Goal: Information Seeking & Learning: Stay updated

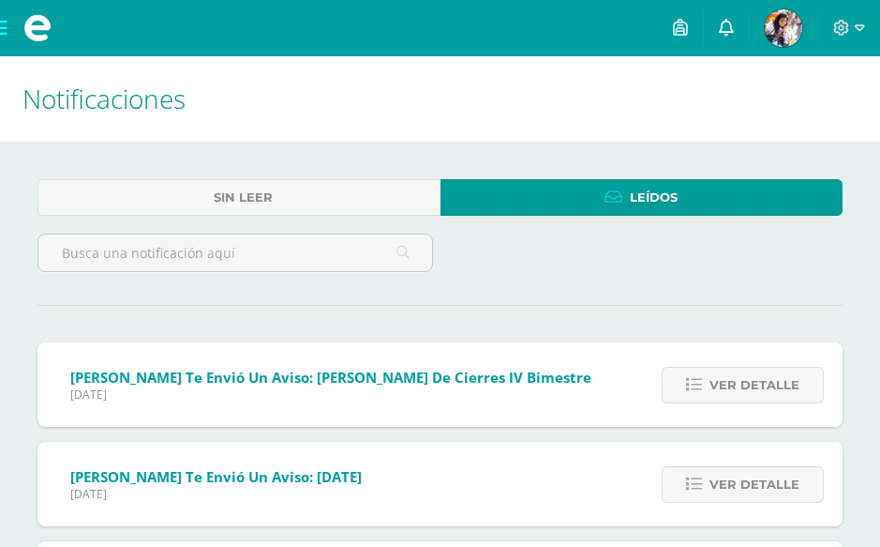
click at [734, 39] on link at bounding box center [726, 28] width 45 height 56
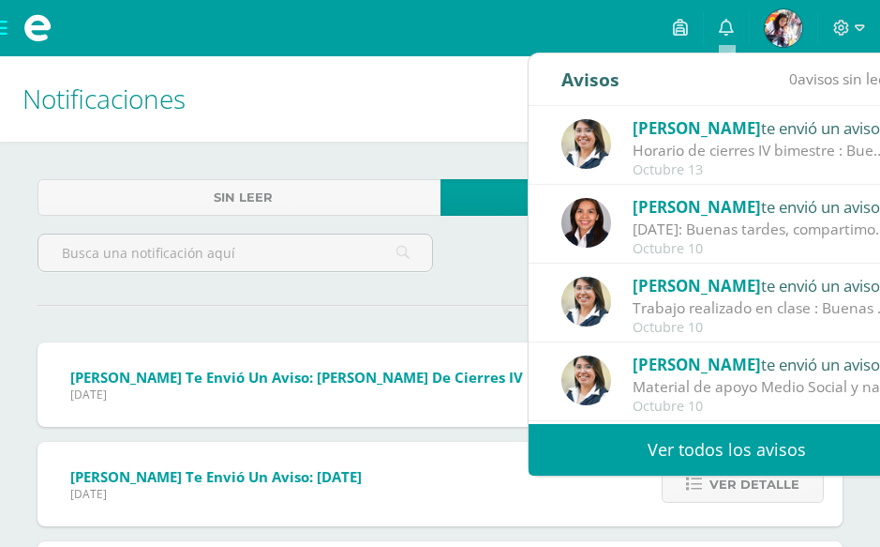
click at [749, 161] on div "Horario de cierres IV bimestre : Buenas tardes padres de familia, mucho gusto e…" at bounding box center [763, 151] width 261 height 22
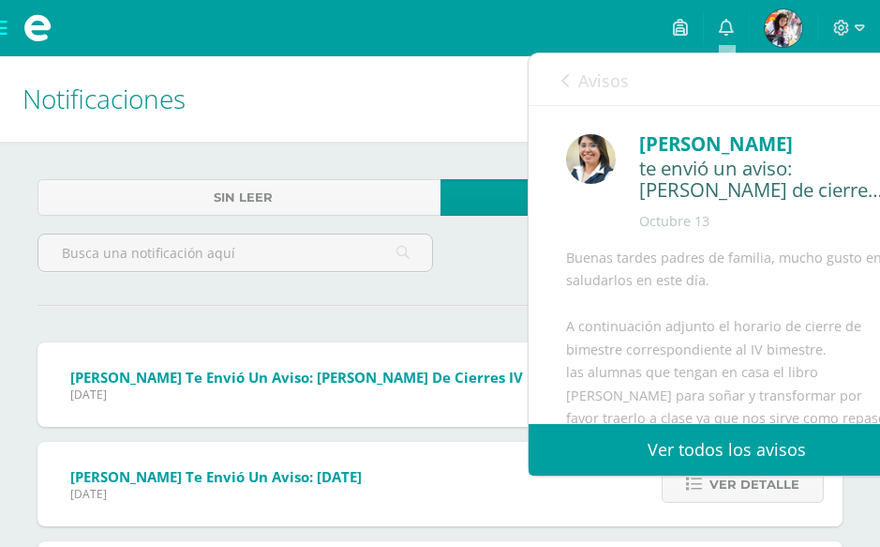
scroll to position [292, 0]
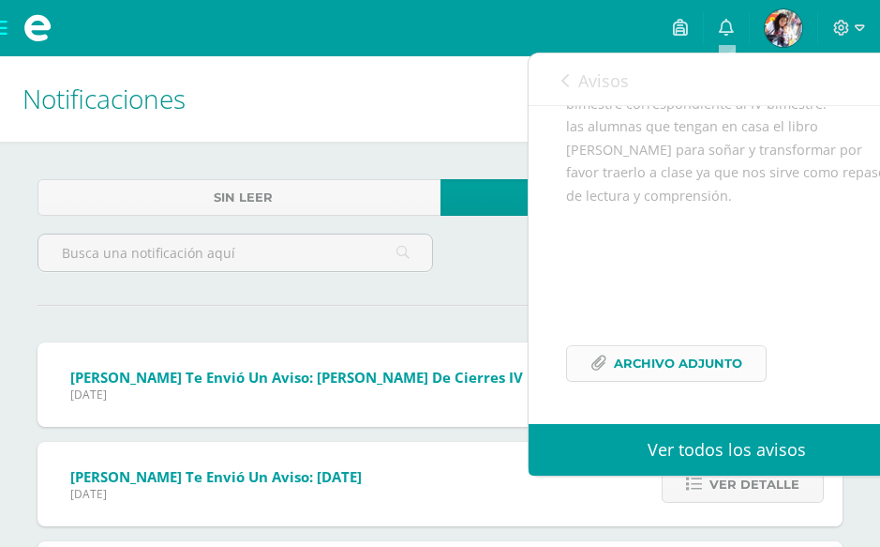
click at [712, 368] on span "Archivo Adjunto" at bounding box center [678, 363] width 128 height 35
click at [639, 30] on div "Configuración Cerrar sesión Vilma Hicela Tutor Mis accesos directos Aún no hay …" at bounding box center [440, 28] width 880 height 56
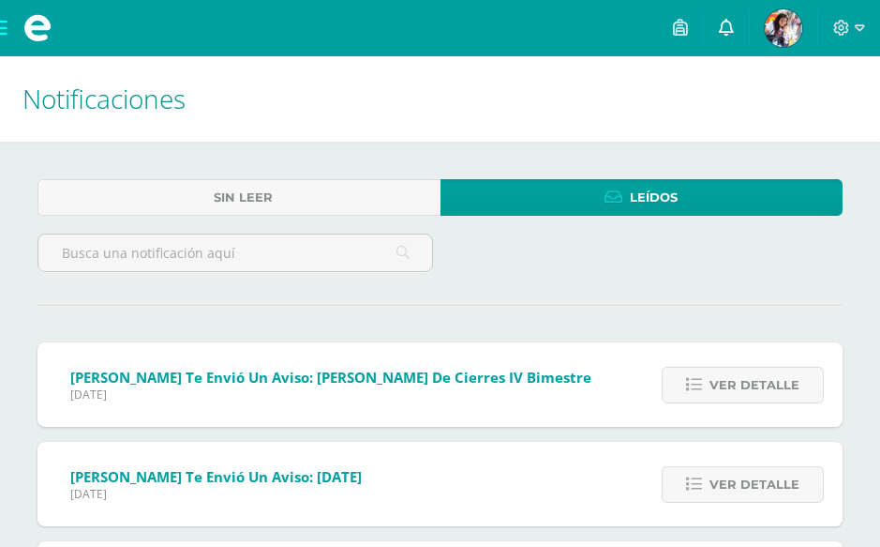
click at [729, 32] on icon at bounding box center [726, 27] width 15 height 17
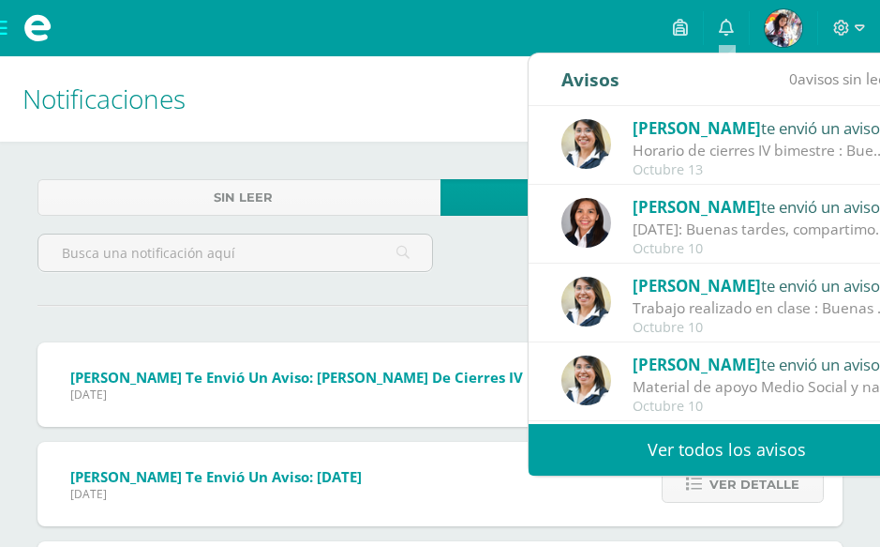
click at [712, 307] on div "Trabajo realizado en clase : Buenas tardes padres de familia mucho gusto en sal…" at bounding box center [763, 308] width 261 height 22
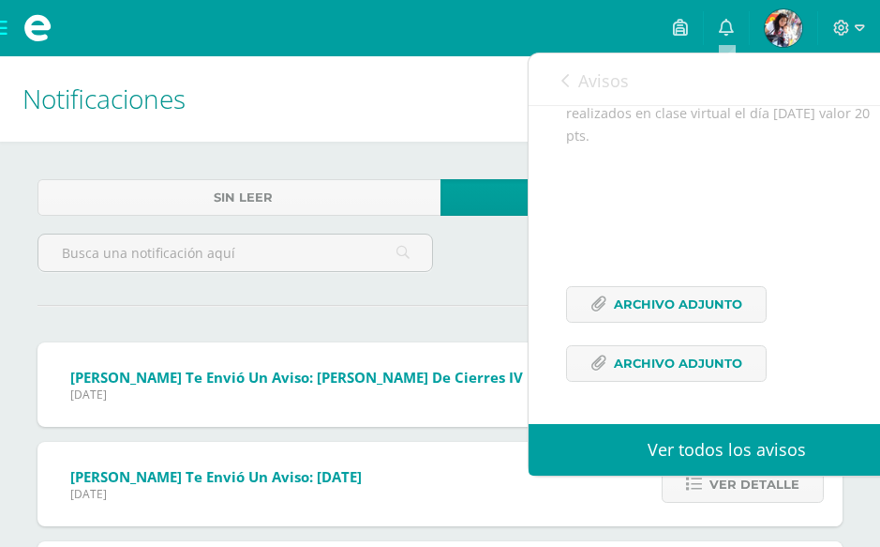
scroll to position [562, 0]
click at [722, 297] on span "Archivo Adjunto" at bounding box center [678, 304] width 128 height 35
click at [680, 372] on span "Archivo Adjunto" at bounding box center [678, 363] width 128 height 35
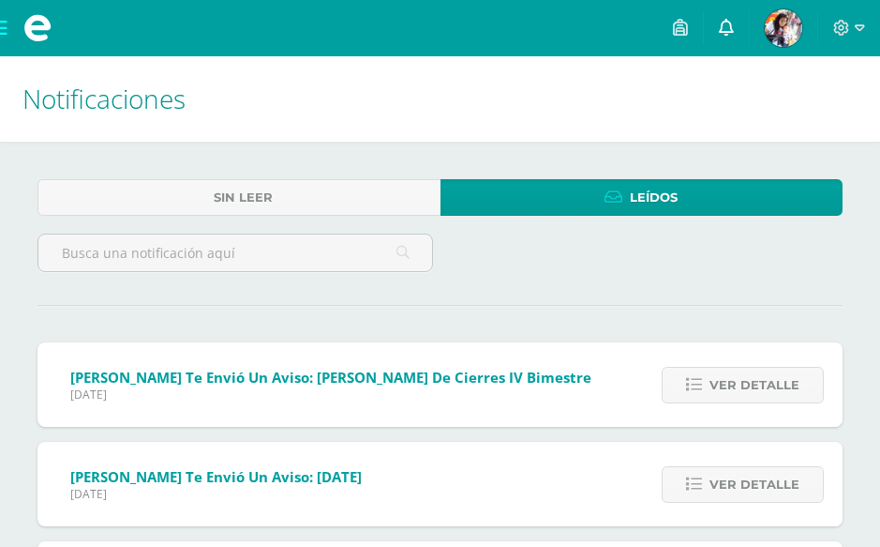
click at [726, 33] on icon at bounding box center [726, 27] width 15 height 17
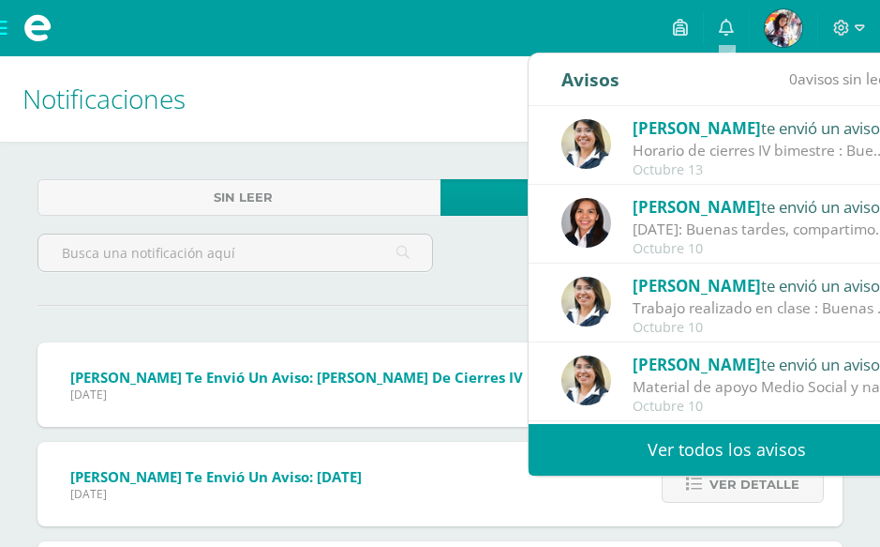
click at [750, 322] on div "Octubre 10" at bounding box center [763, 328] width 261 height 16
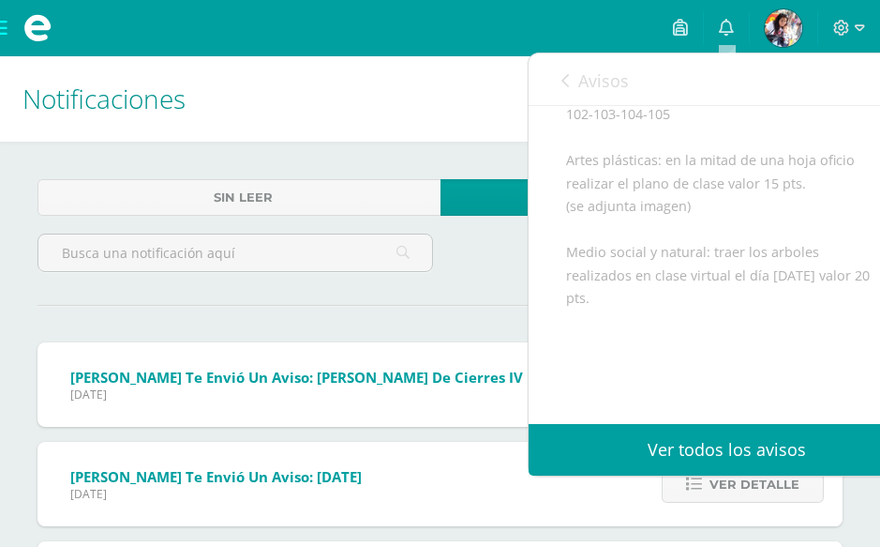
scroll to position [337, 0]
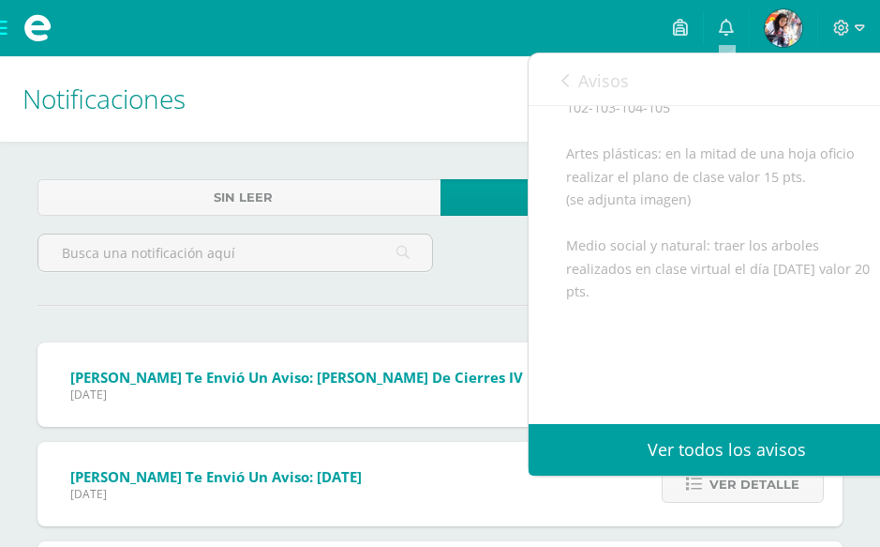
click at [671, 447] on link "Ver todos los avisos" at bounding box center [727, 450] width 397 height 52
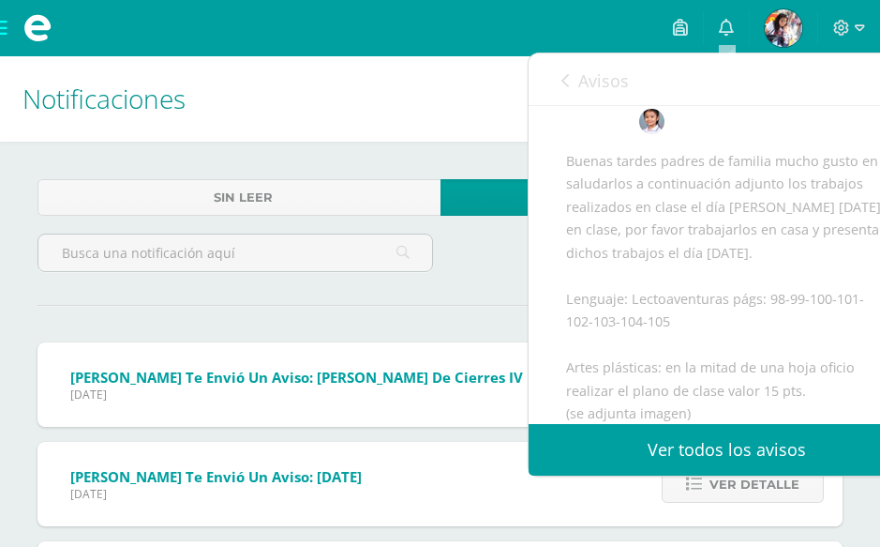
scroll to position [112, 0]
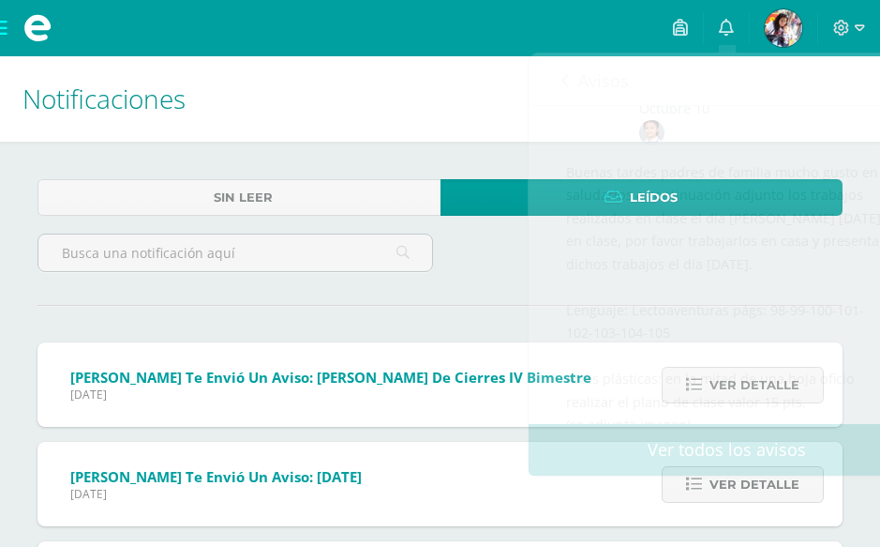
click at [397, 97] on h1 "Notificaciones" at bounding box center [439, 98] width 835 height 85
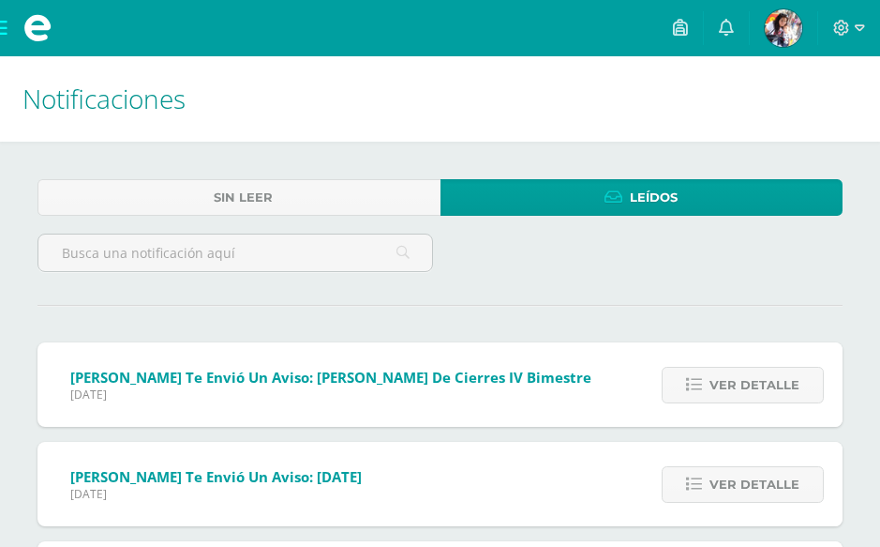
click at [667, 201] on span "Leídos" at bounding box center [654, 197] width 48 height 35
click at [735, 25] on link at bounding box center [726, 28] width 45 height 56
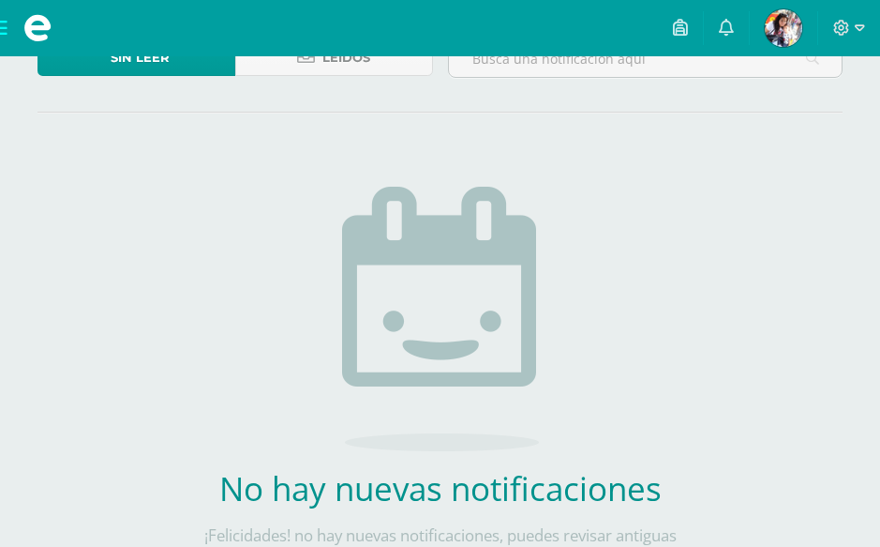
scroll to position [257, 0]
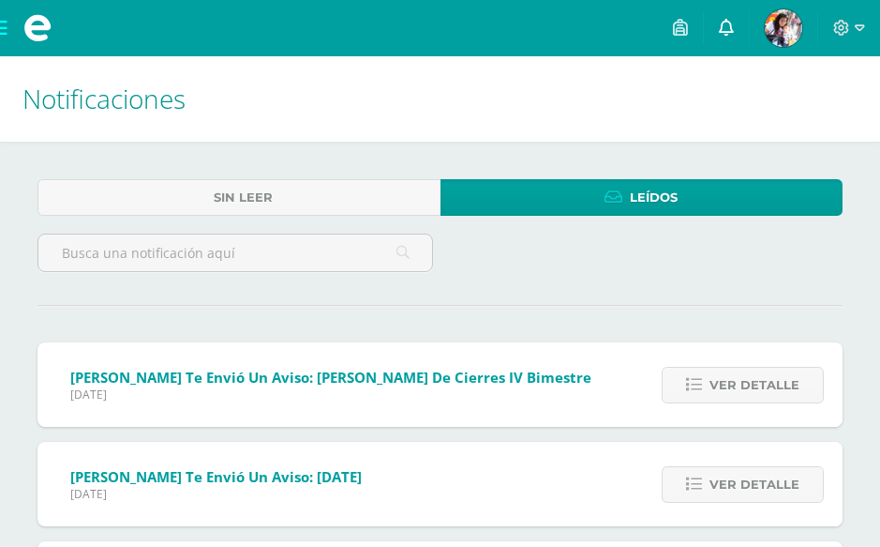
click at [727, 22] on icon at bounding box center [726, 27] width 15 height 17
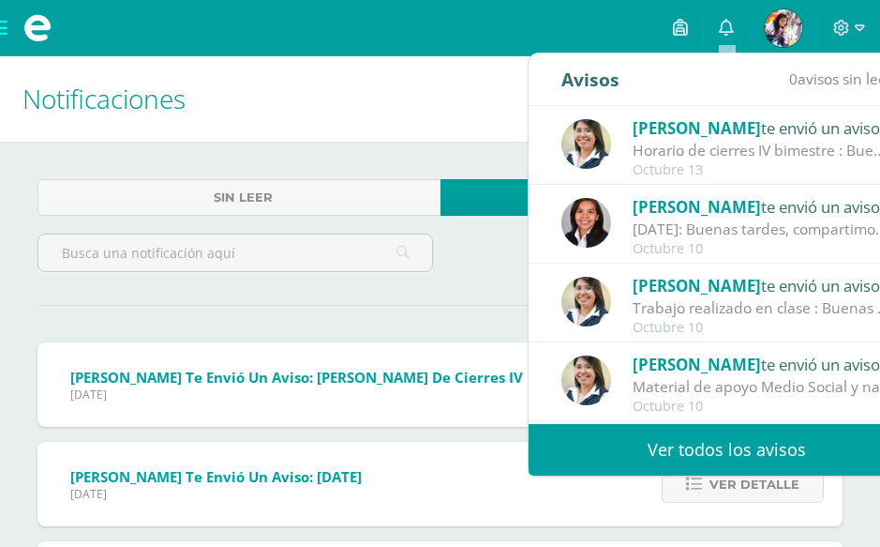
click at [777, 156] on div "Horario de cierres IV bimestre : Buenas tardes padres de familia, mucho gusto e…" at bounding box center [763, 151] width 261 height 22
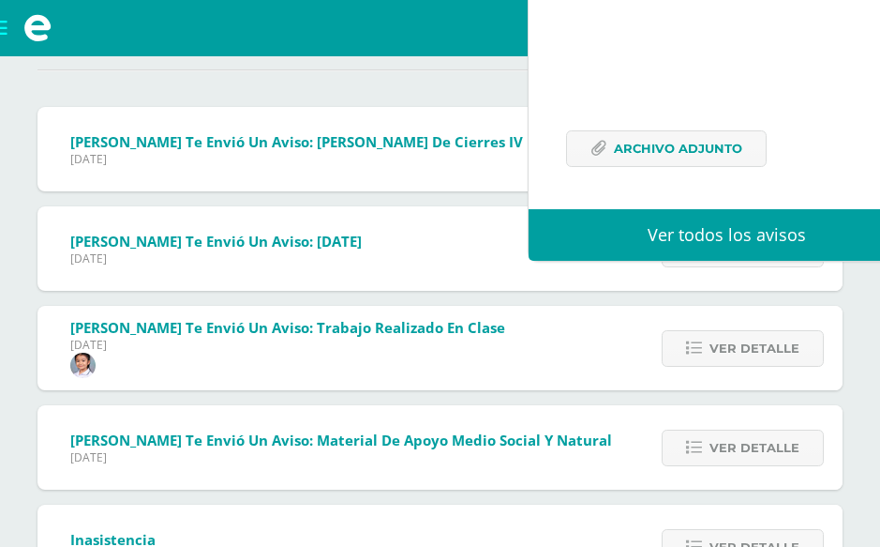
scroll to position [337, 0]
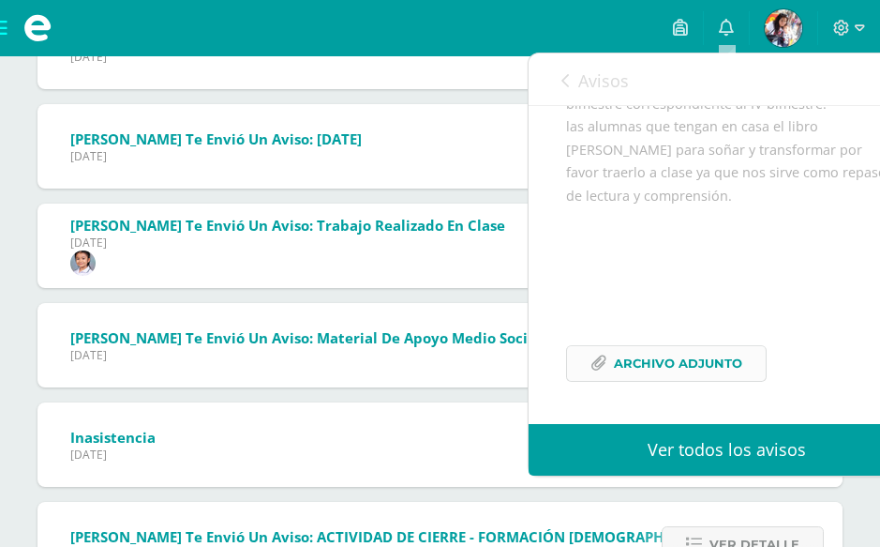
click at [674, 367] on span "Archivo Adjunto" at bounding box center [678, 363] width 128 height 35
click at [736, 31] on link at bounding box center [726, 28] width 45 height 56
click at [730, 31] on icon at bounding box center [726, 27] width 15 height 17
click at [424, 65] on div "[PERSON_NAME] te envió un aviso: [PERSON_NAME] de cierres IV bimestre [DATE] Pr…" at bounding box center [323, 47] width 573 height 84
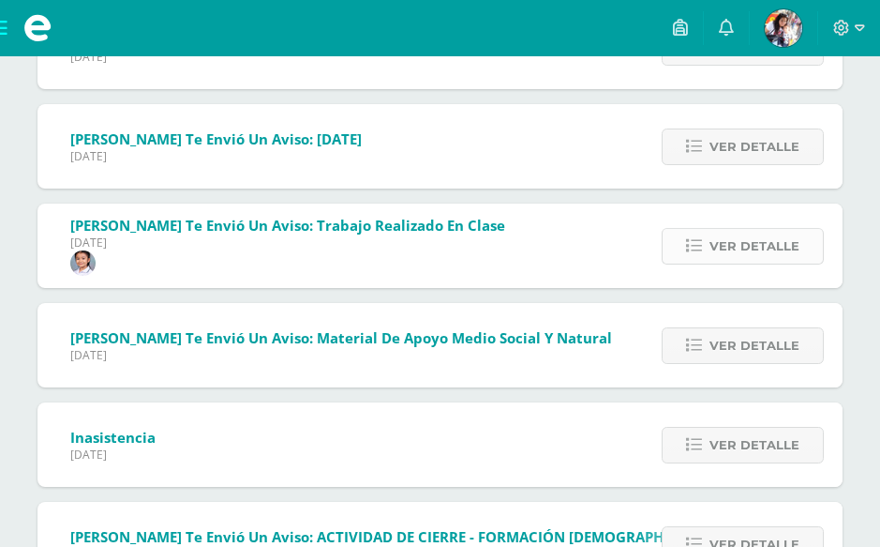
click at [801, 254] on link "Ver detalle" at bounding box center [743, 246] width 162 height 37
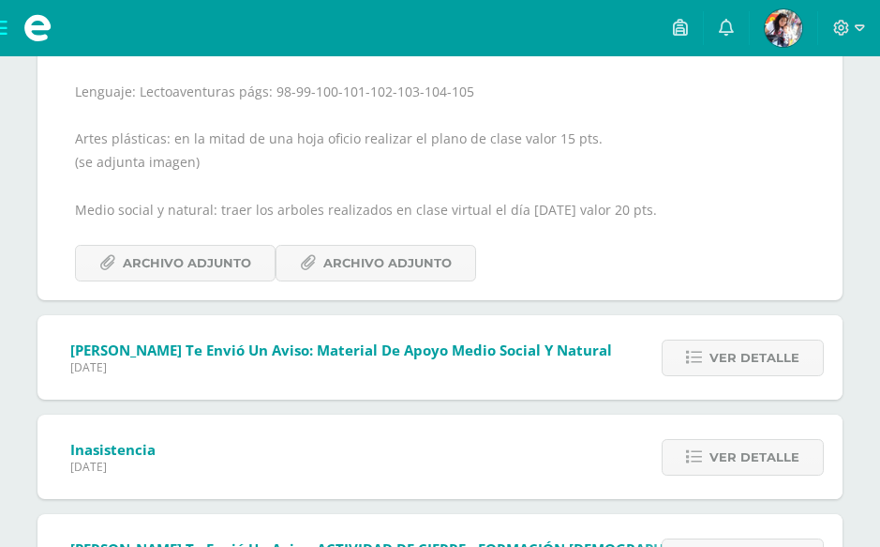
scroll to position [675, 0]
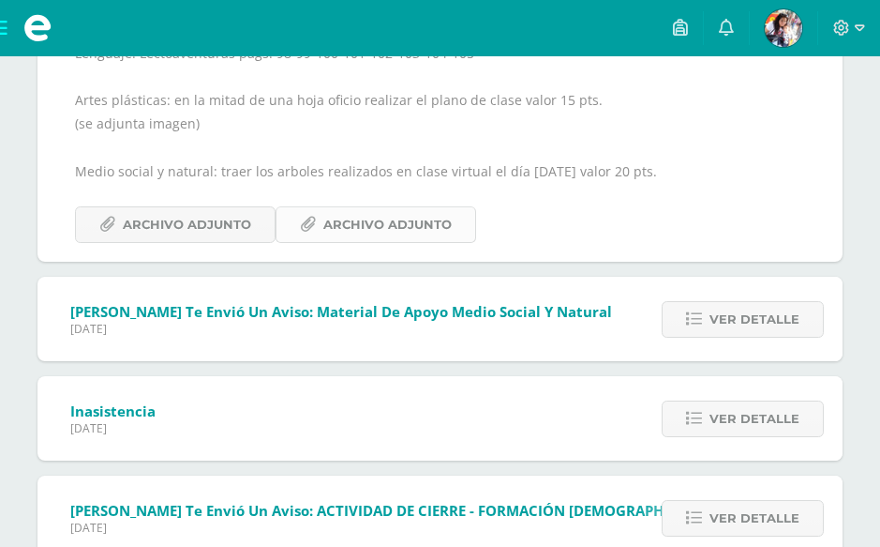
click at [392, 242] on span "Archivo Adjunto" at bounding box center [387, 224] width 128 height 35
click at [740, 27] on link at bounding box center [726, 28] width 45 height 56
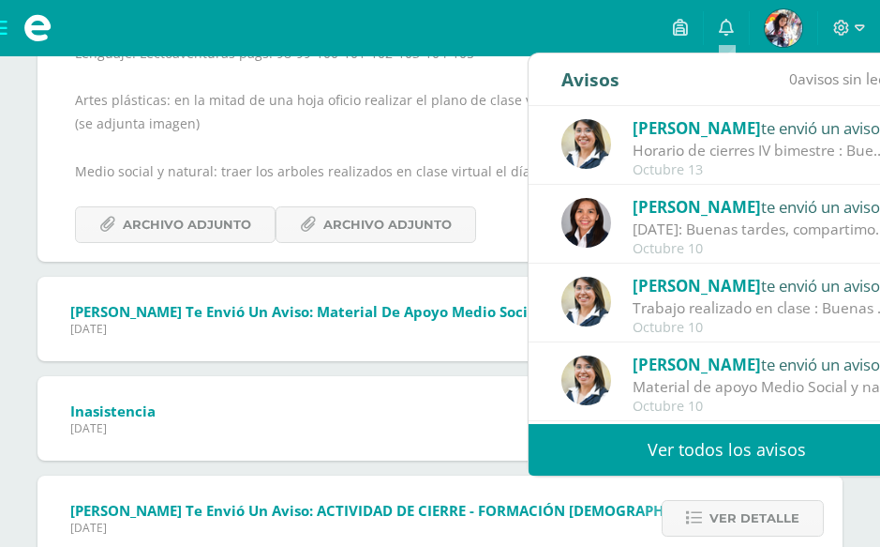
click at [683, 164] on div "Octubre 13" at bounding box center [763, 170] width 261 height 16
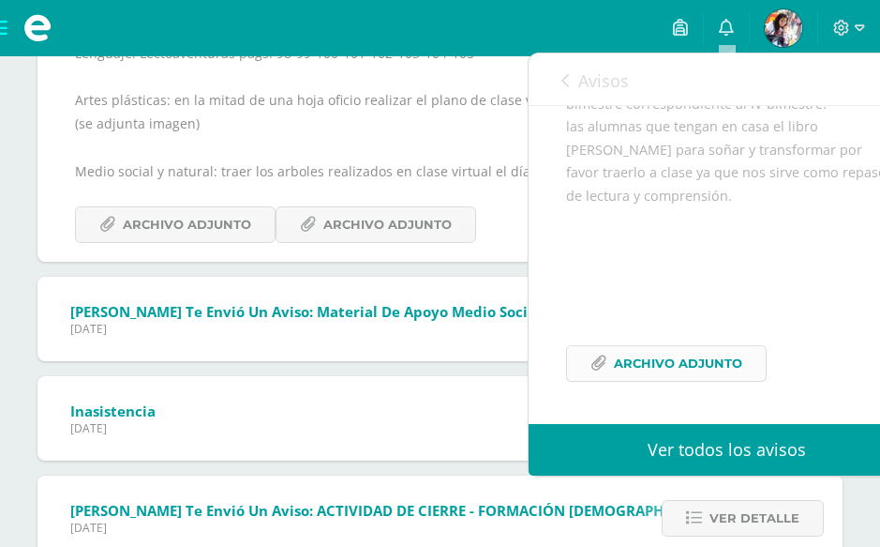
click at [689, 352] on span "Archivo Adjunto" at bounding box center [678, 363] width 128 height 35
click at [723, 32] on icon at bounding box center [726, 27] width 15 height 17
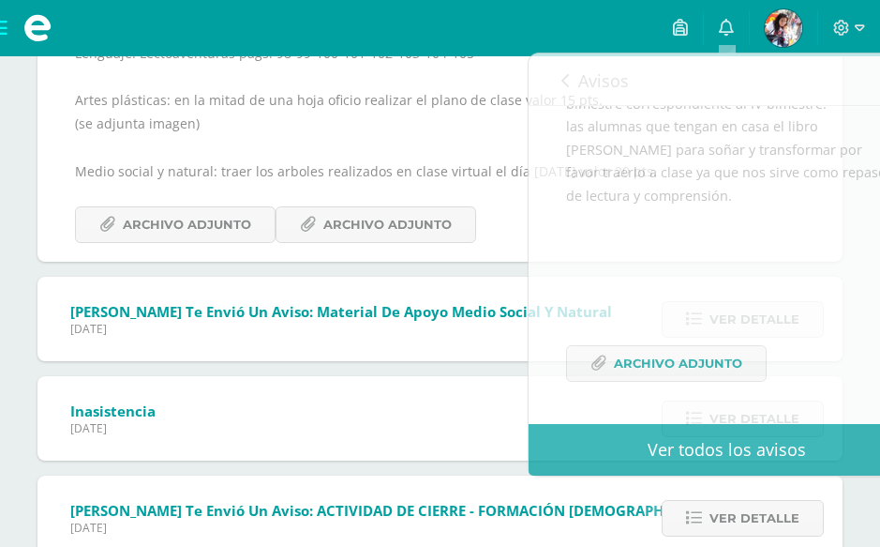
click at [304, 399] on div "Inasistencia [DATE] Ver detalle Se ha registrado una inasistencia en Primero Pr…" at bounding box center [439, 418] width 805 height 84
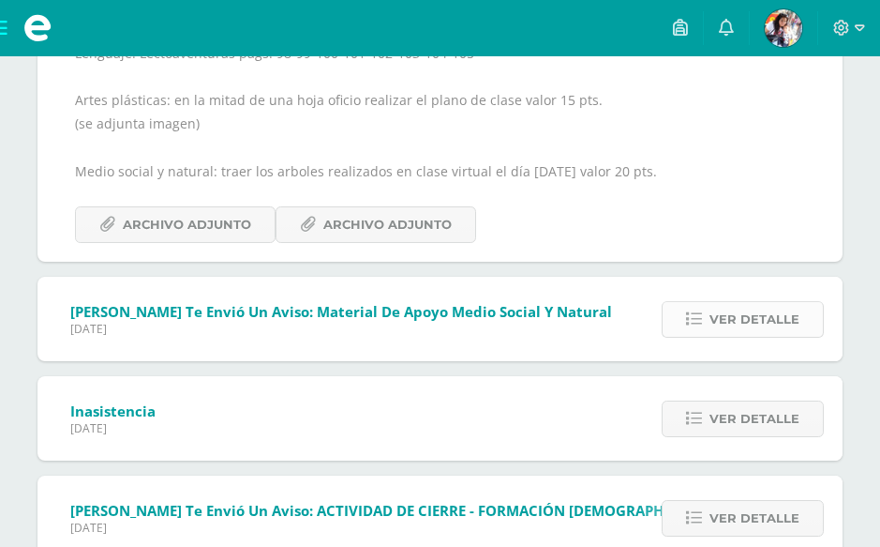
click at [739, 337] on span "Ver detalle" at bounding box center [755, 319] width 90 height 35
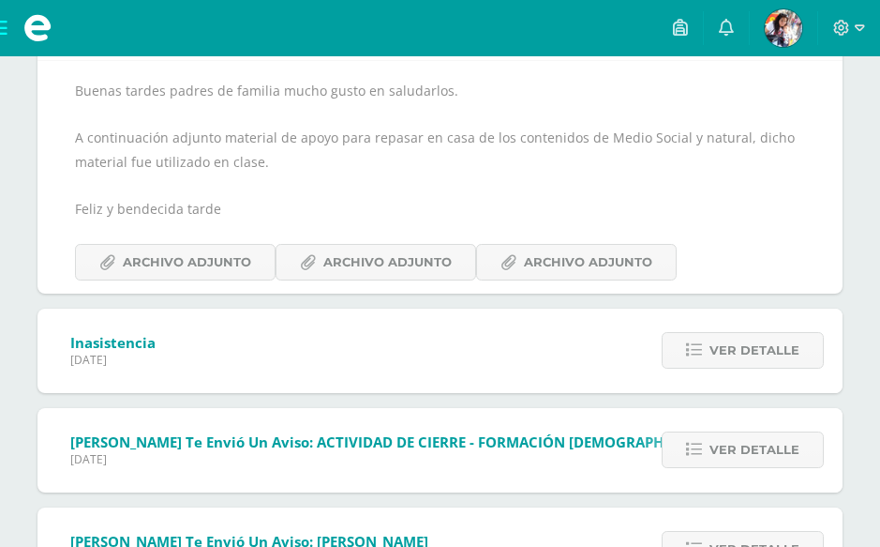
scroll to position [654, 0]
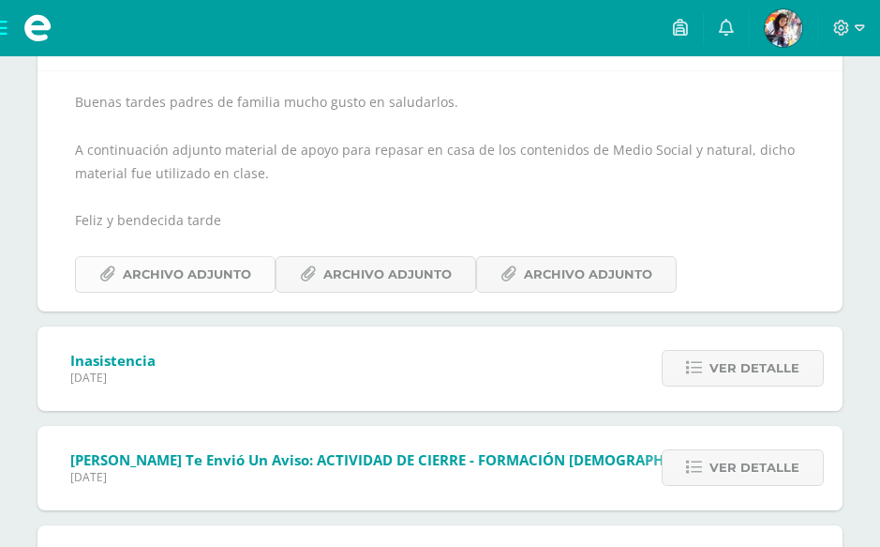
click at [195, 284] on span "Archivo Adjunto" at bounding box center [187, 274] width 128 height 35
click at [409, 273] on span "Archivo Adjunto" at bounding box center [387, 274] width 128 height 35
click at [566, 270] on span "Archivo Adjunto" at bounding box center [588, 274] width 128 height 35
